Goal: Task Accomplishment & Management: Use online tool/utility

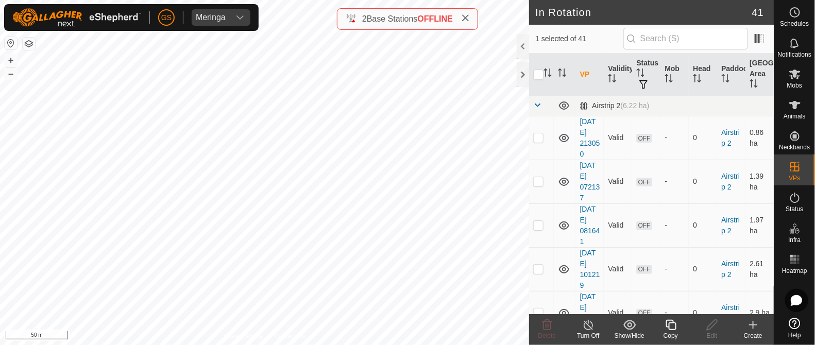
click at [665, 323] on icon at bounding box center [671, 325] width 13 height 12
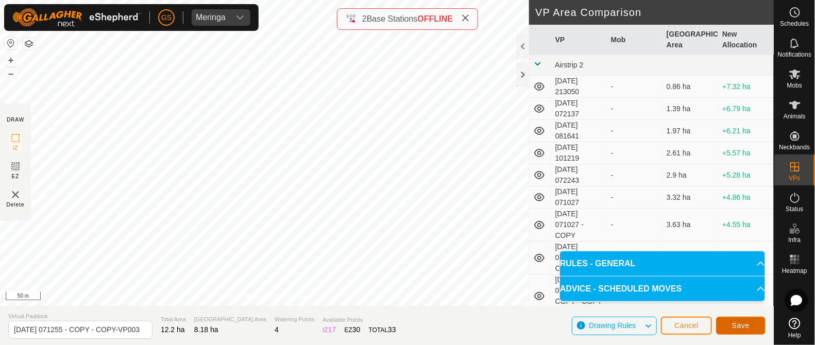
click at [731, 324] on button "Save" at bounding box center [740, 326] width 49 height 18
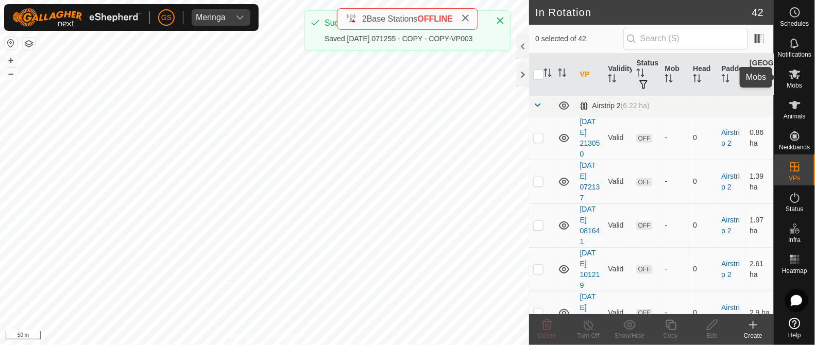
click at [796, 76] on icon at bounding box center [794, 75] width 11 height 10
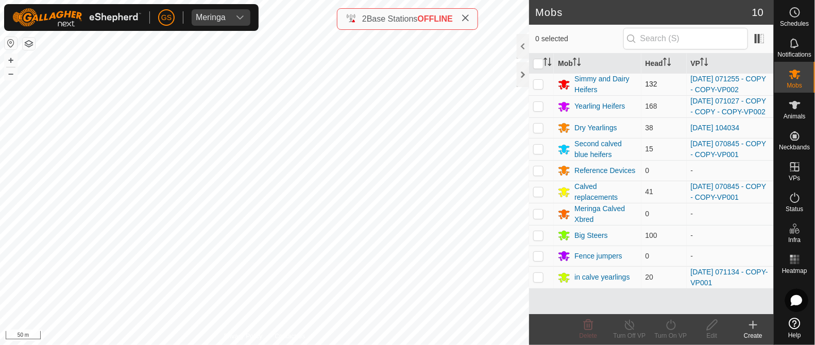
click at [534, 83] on p-checkbox at bounding box center [538, 84] width 10 height 8
checkbox input "true"
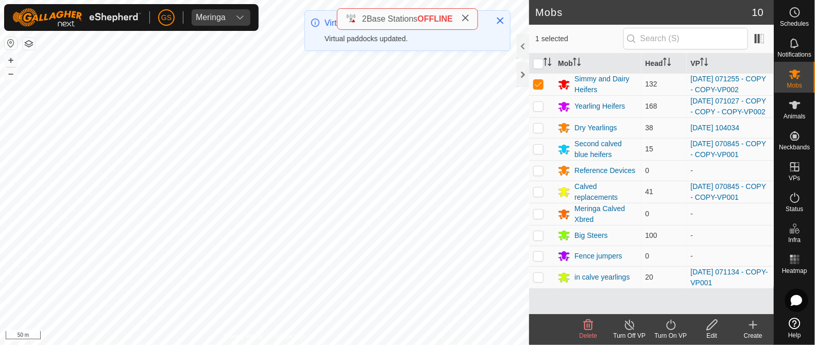
click at [670, 324] on icon at bounding box center [671, 325] width 13 height 12
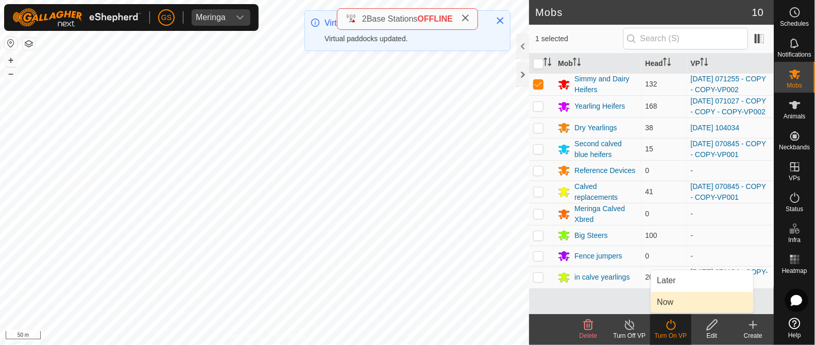
click at [672, 307] on link "Now" at bounding box center [702, 302] width 102 height 21
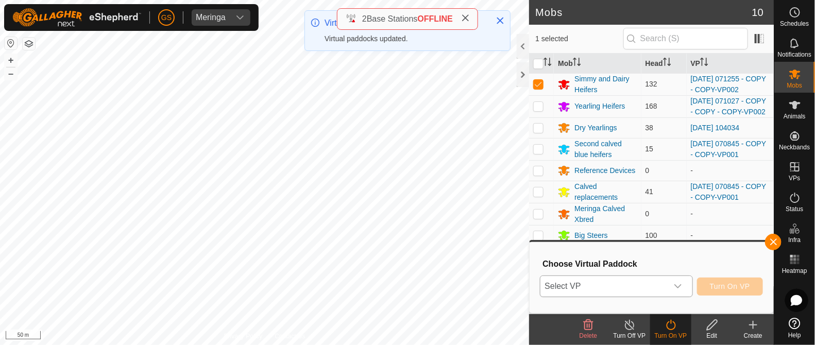
click at [682, 288] on icon "dropdown trigger" at bounding box center [678, 286] width 8 height 8
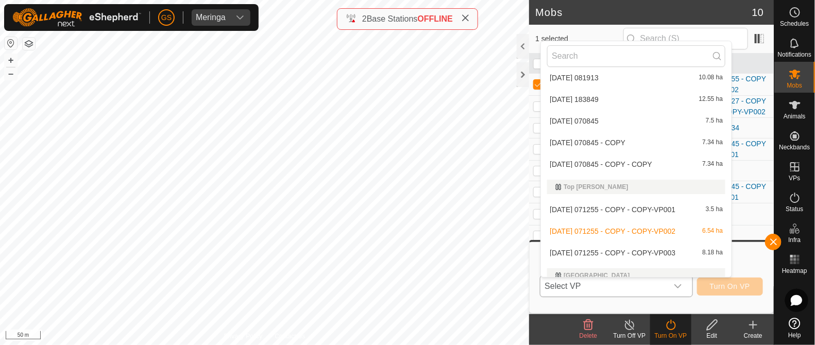
scroll to position [993, 0]
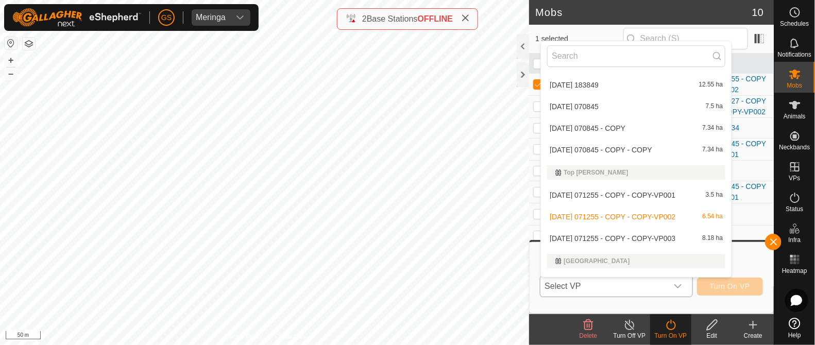
click at [683, 238] on li "[DATE] 071255 - COPY - COPY-VP003 8.18 ha" at bounding box center [636, 238] width 191 height 21
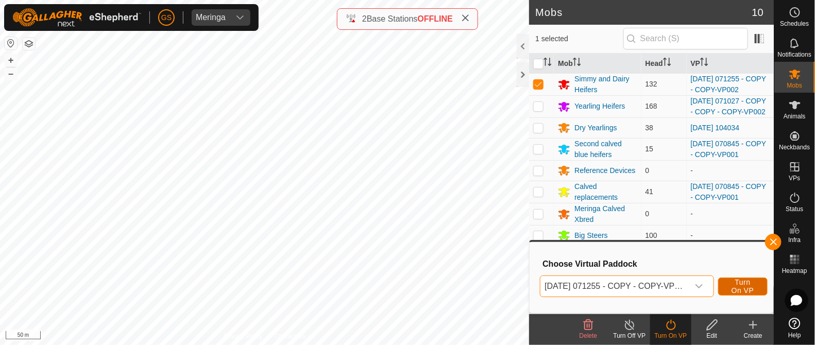
click at [739, 284] on span "Turn On VP" at bounding box center [743, 286] width 24 height 16
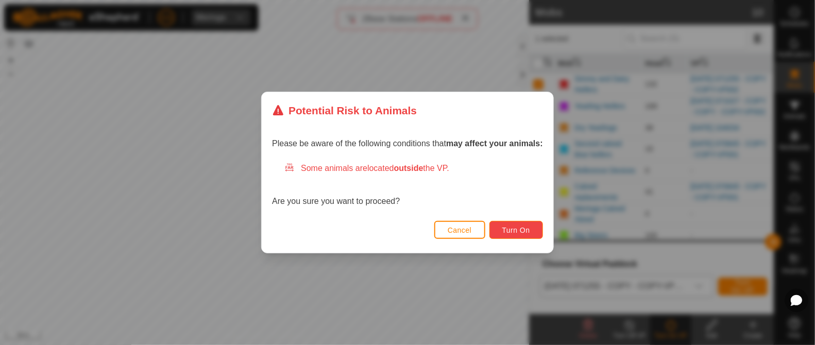
click at [523, 234] on span "Turn On" at bounding box center [516, 230] width 28 height 8
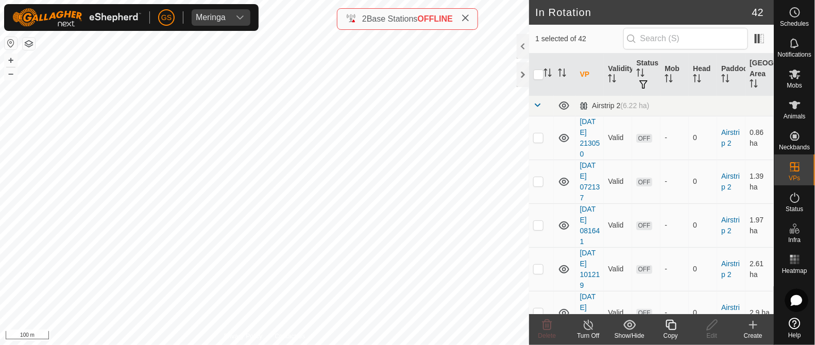
click at [667, 323] on icon at bounding box center [671, 325] width 10 height 10
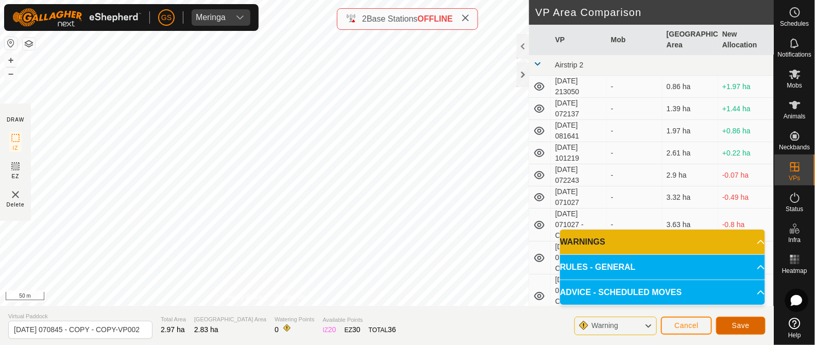
click at [736, 324] on span "Save" at bounding box center [741, 326] width 18 height 8
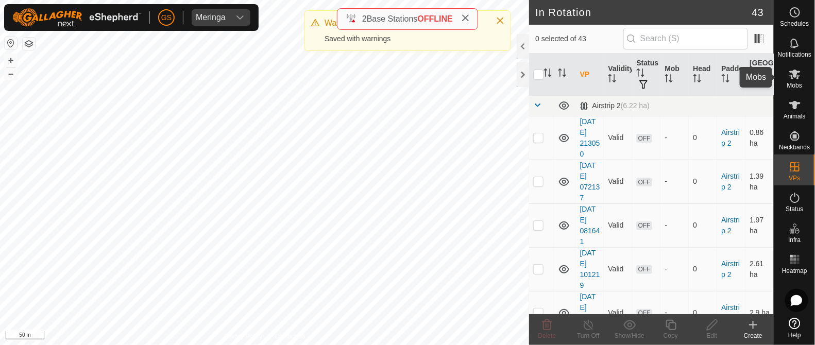
click at [795, 65] on div "Mobs" at bounding box center [794, 77] width 41 height 31
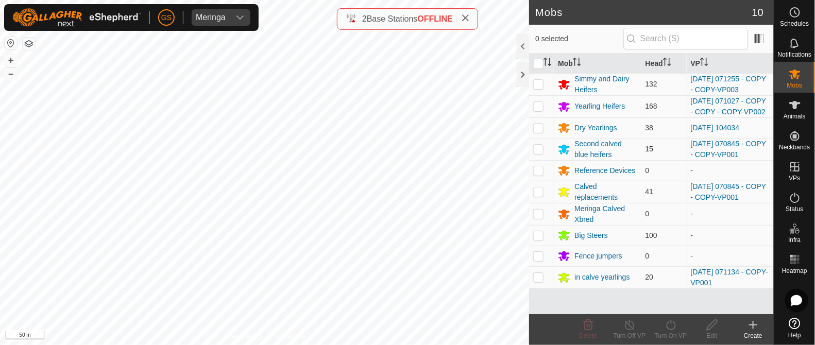
click at [538, 153] on p-checkbox at bounding box center [538, 149] width 10 height 8
checkbox input "true"
click at [538, 196] on p-checkbox at bounding box center [538, 192] width 10 height 8
checkbox input "true"
click at [673, 331] on div "Turn On VP" at bounding box center [670, 329] width 41 height 31
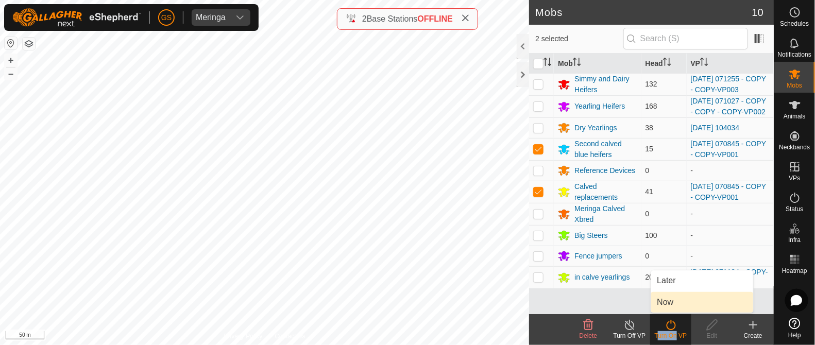
click at [664, 308] on link "Now" at bounding box center [702, 302] width 102 height 21
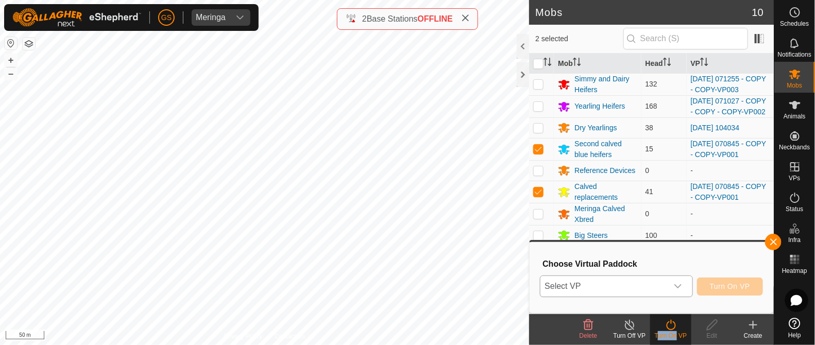
click at [682, 287] on icon "dropdown trigger" at bounding box center [678, 286] width 8 height 8
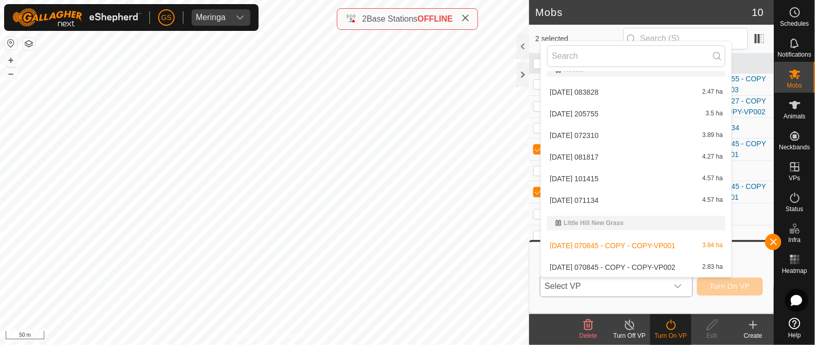
scroll to position [719, 0]
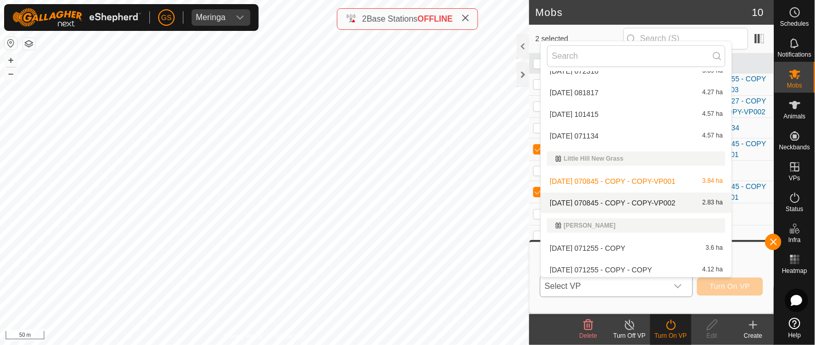
click at [651, 197] on li "[DATE] 070845 - COPY - COPY-VP002 2.83 ha" at bounding box center [636, 203] width 191 height 21
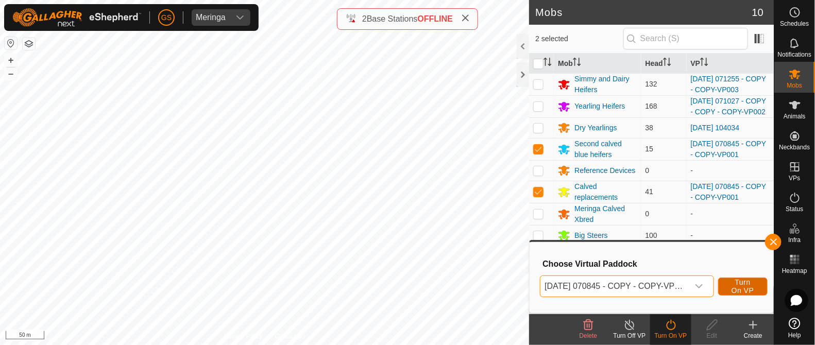
click at [757, 292] on button "Turn On VP" at bounding box center [742, 287] width 49 height 18
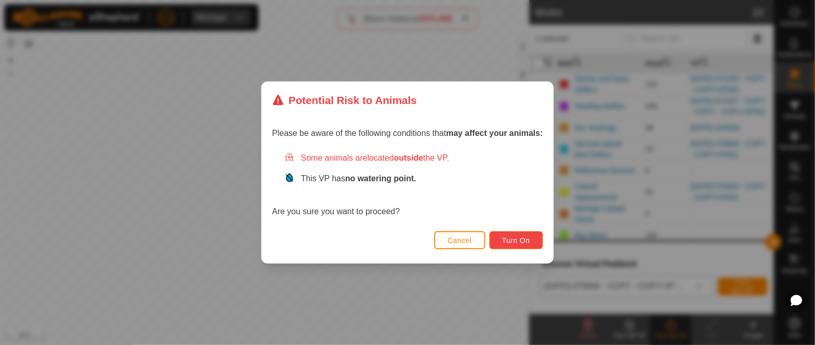
click at [520, 241] on span "Turn On" at bounding box center [516, 241] width 28 height 8
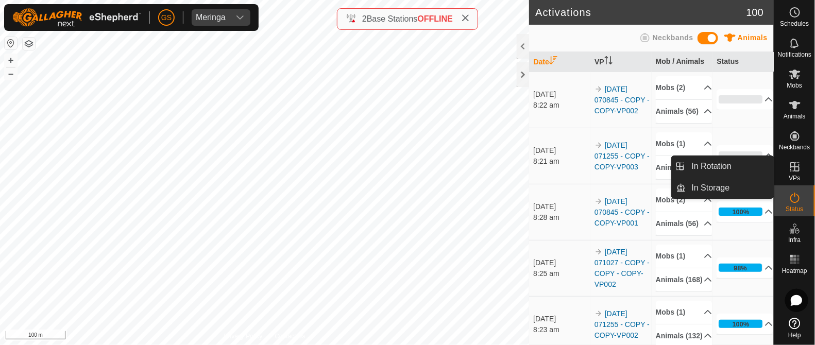
click at [791, 167] on icon at bounding box center [795, 167] width 12 height 12
click at [789, 165] on icon at bounding box center [795, 167] width 12 height 12
click at [739, 171] on link "In Rotation" at bounding box center [730, 166] width 88 height 21
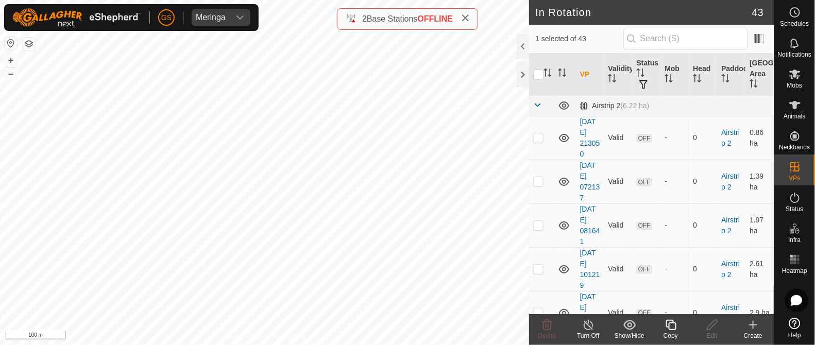
click at [754, 324] on icon at bounding box center [753, 325] width 12 height 12
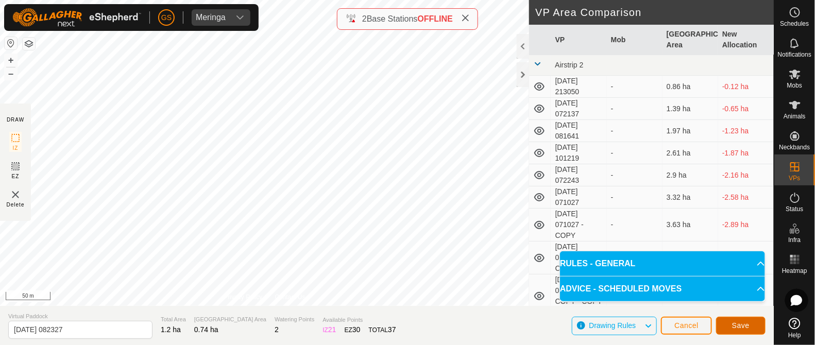
click at [754, 323] on button "Save" at bounding box center [740, 326] width 49 height 18
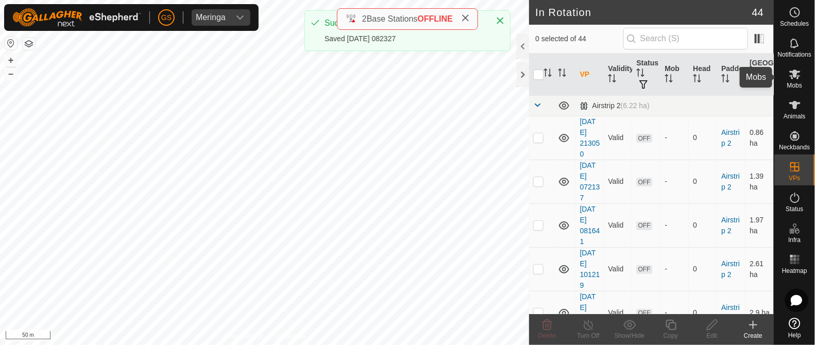
click at [795, 75] on icon at bounding box center [794, 75] width 11 height 10
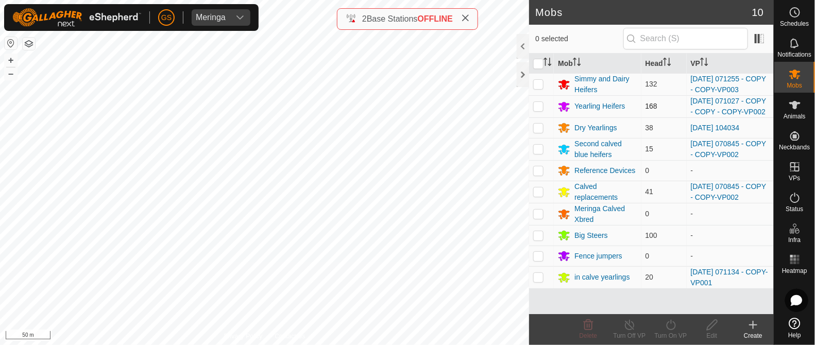
click at [538, 108] on p-checkbox at bounding box center [538, 106] width 10 height 8
checkbox input "true"
click at [672, 325] on icon at bounding box center [671, 325] width 13 height 12
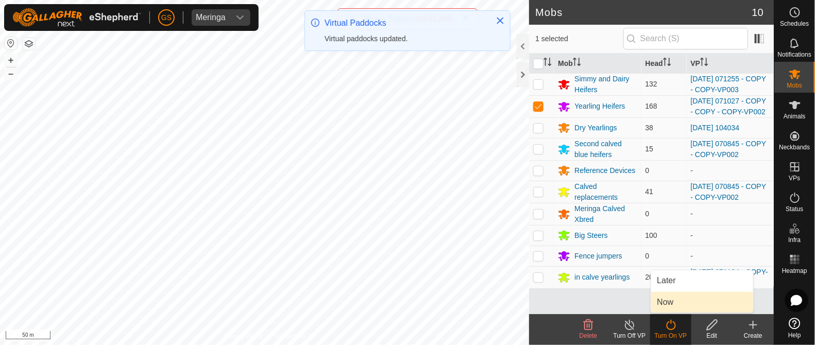
click at [670, 305] on link "Now" at bounding box center [702, 302] width 102 height 21
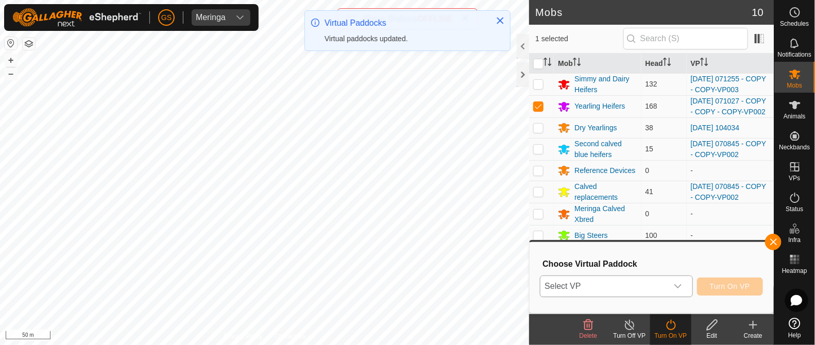
click at [677, 286] on icon "dropdown trigger" at bounding box center [678, 286] width 7 height 4
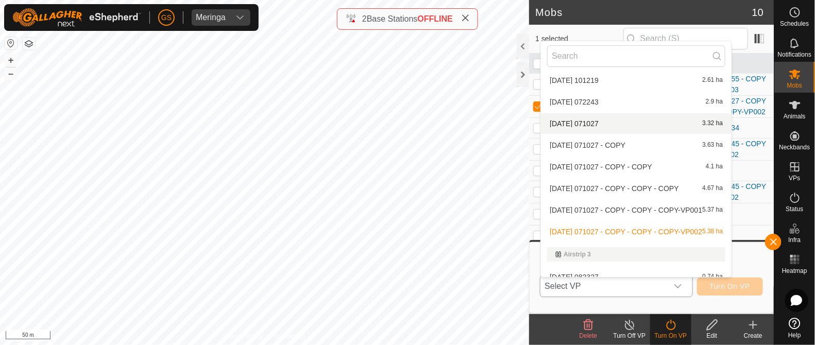
scroll to position [128, 0]
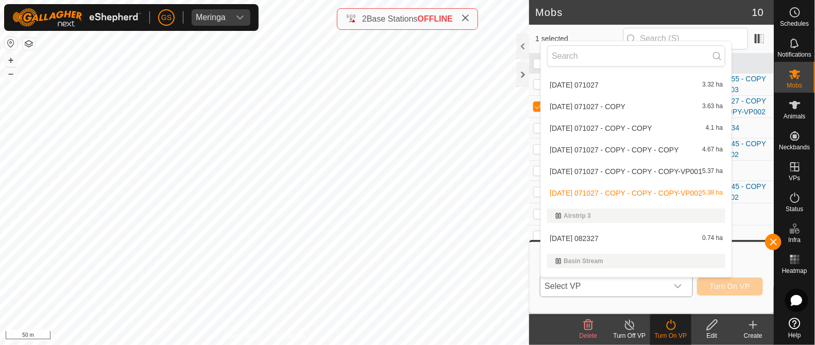
click at [603, 235] on li "[DATE] 082327 0.74 ha" at bounding box center [636, 238] width 191 height 21
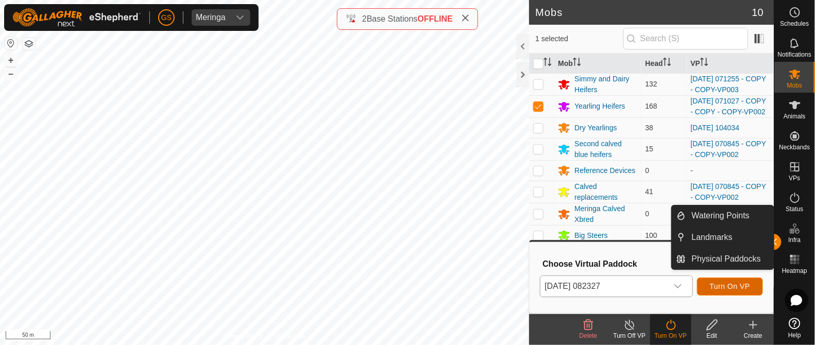
click at [747, 283] on span "Turn On VP" at bounding box center [730, 286] width 40 height 8
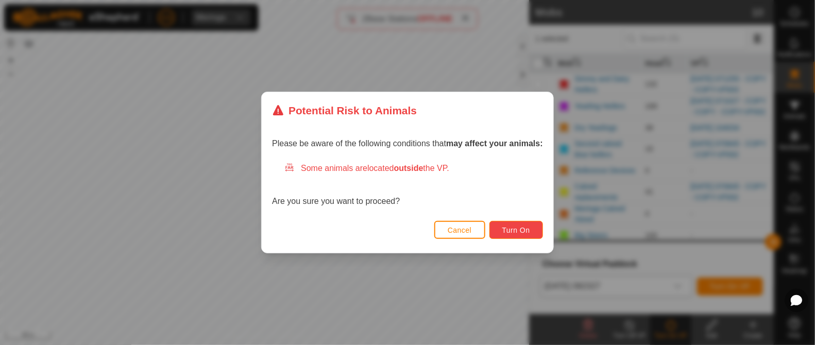
click at [529, 235] on button "Turn On" at bounding box center [517, 230] width 54 height 18
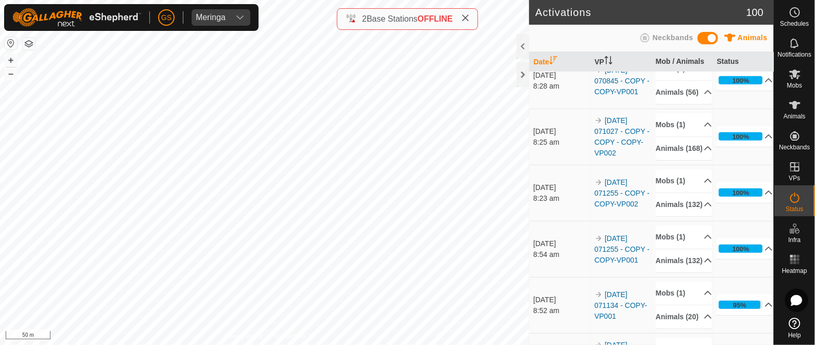
scroll to position [193, 0]
